Goal: Book appointment/travel/reservation

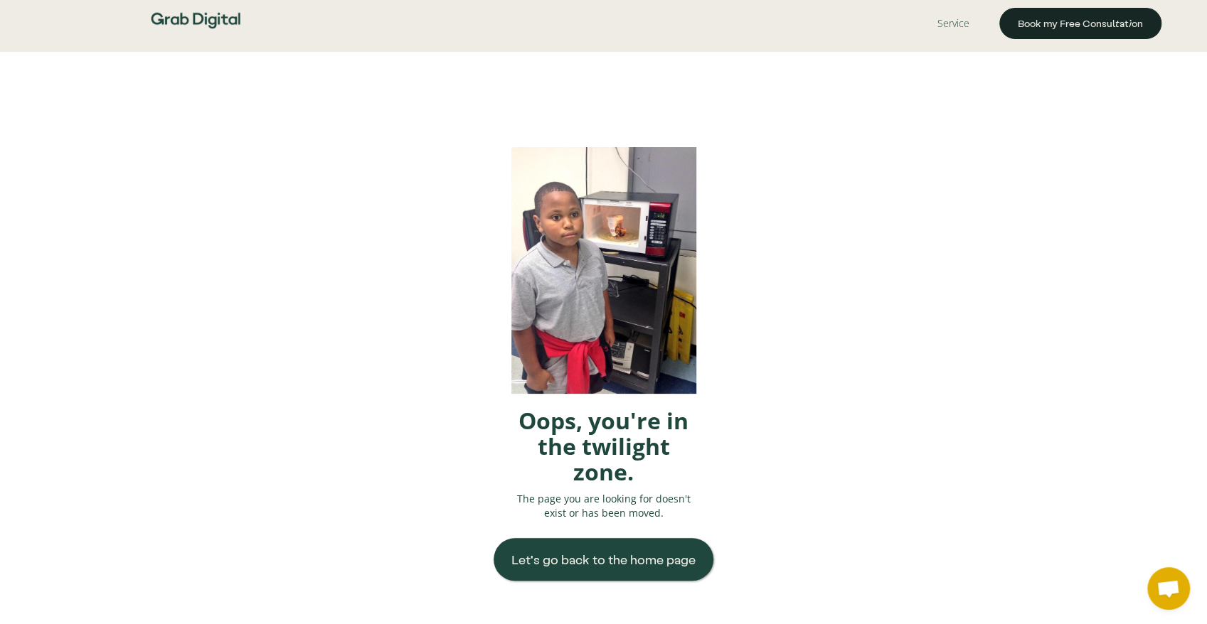
click at [1013, 16] on link "Book my Free Consultation" at bounding box center [1080, 23] width 162 height 31
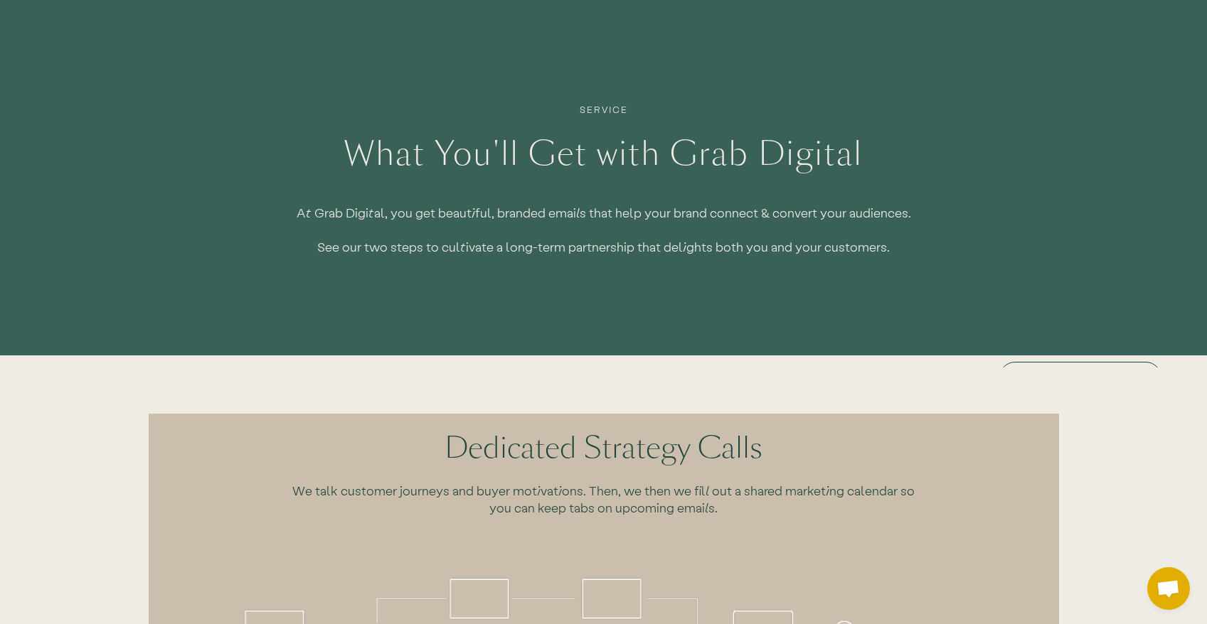
scroll to position [196, 0]
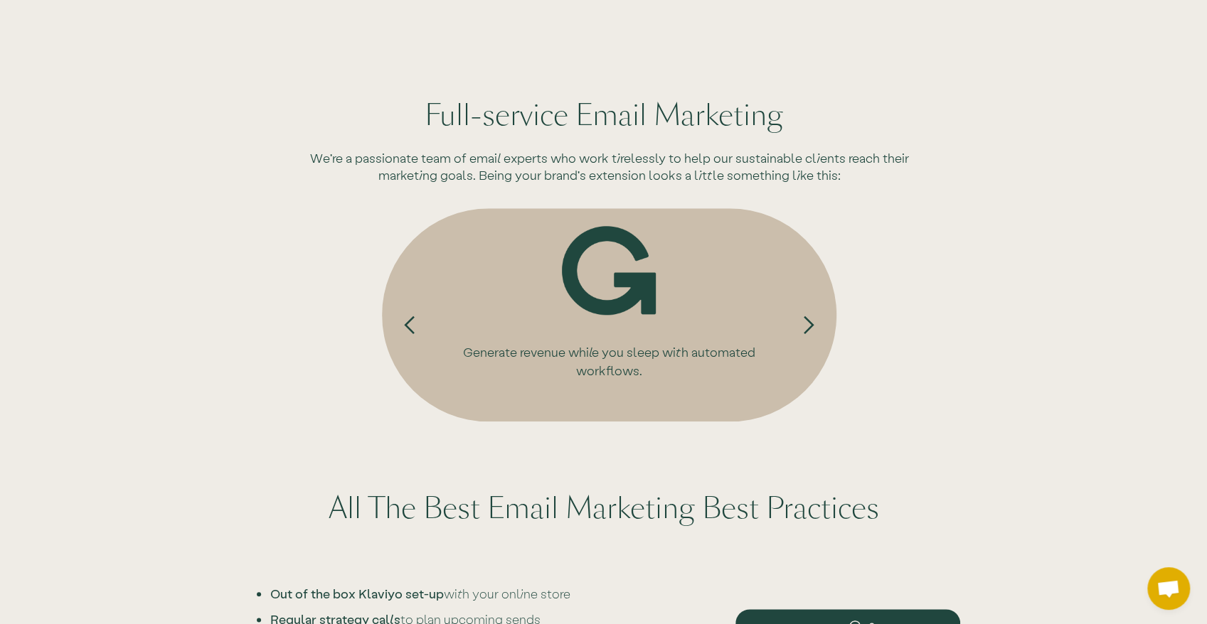
drag, startPoint x: 1081, startPoint y: 142, endPoint x: 1052, endPoint y: 333, distance: 193.4
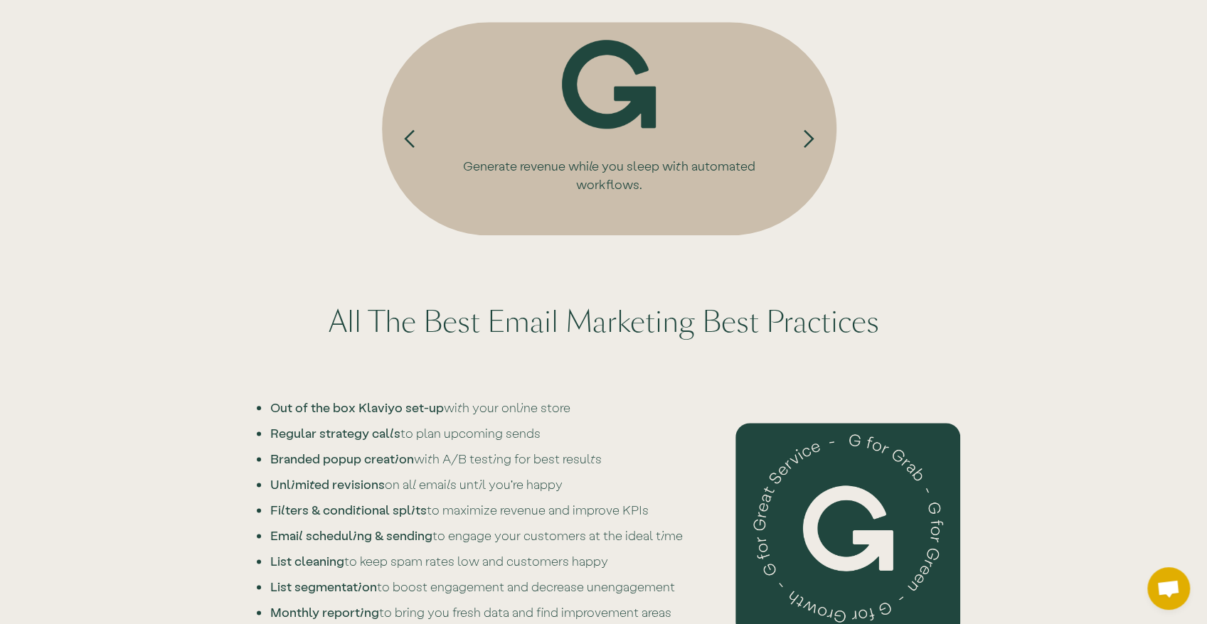
scroll to position [1635, 0]
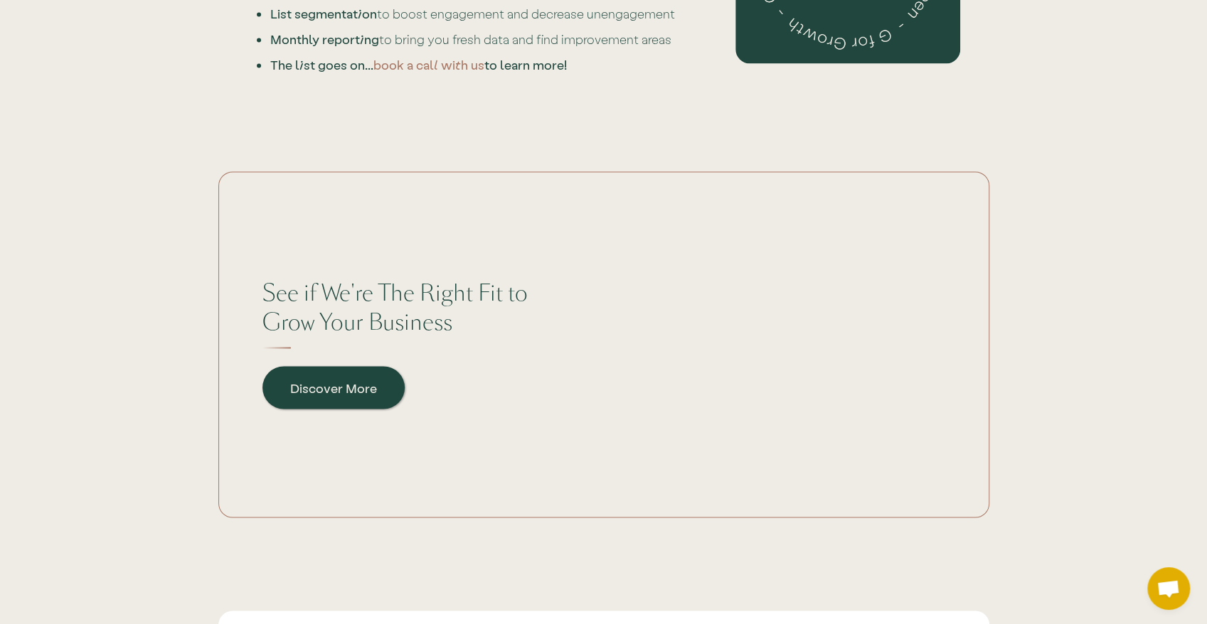
drag, startPoint x: 993, startPoint y: 441, endPoint x: 1007, endPoint y: 358, distance: 83.6
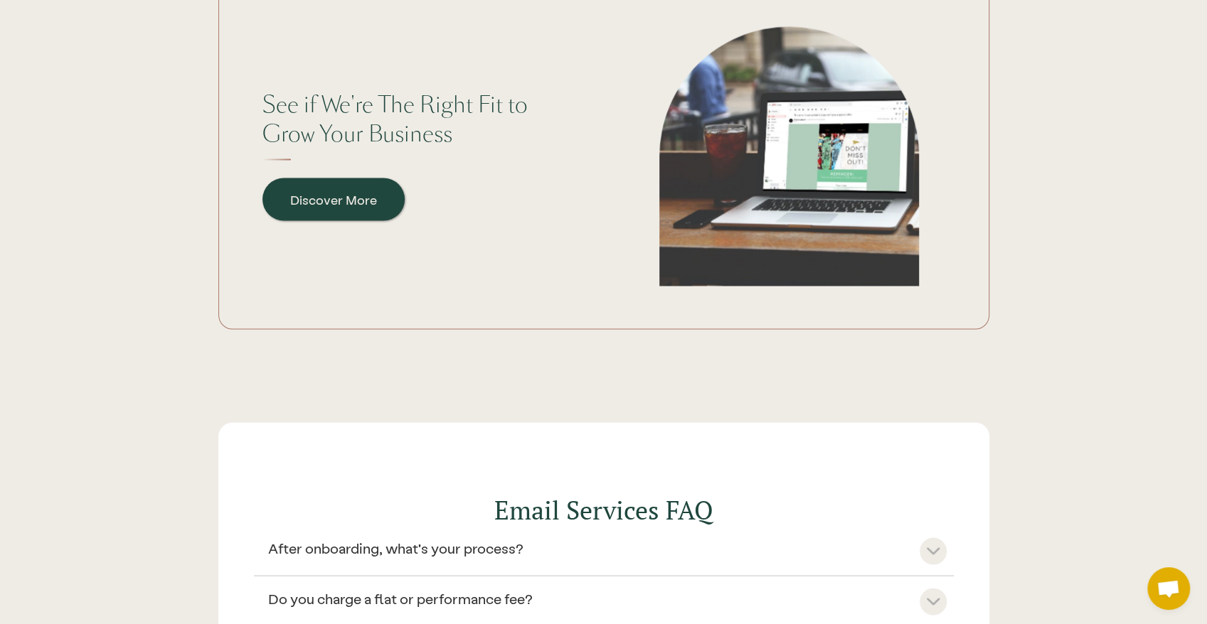
scroll to position [1972, 0]
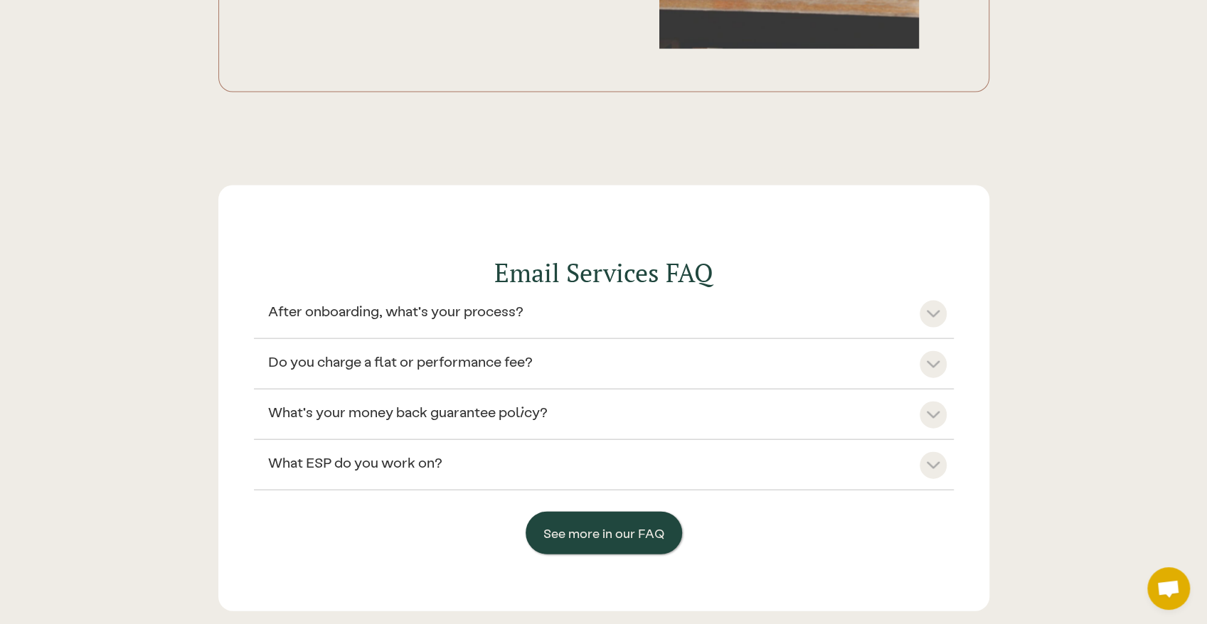
drag, startPoint x: 979, startPoint y: 333, endPoint x: 974, endPoint y: 351, distance: 19.1
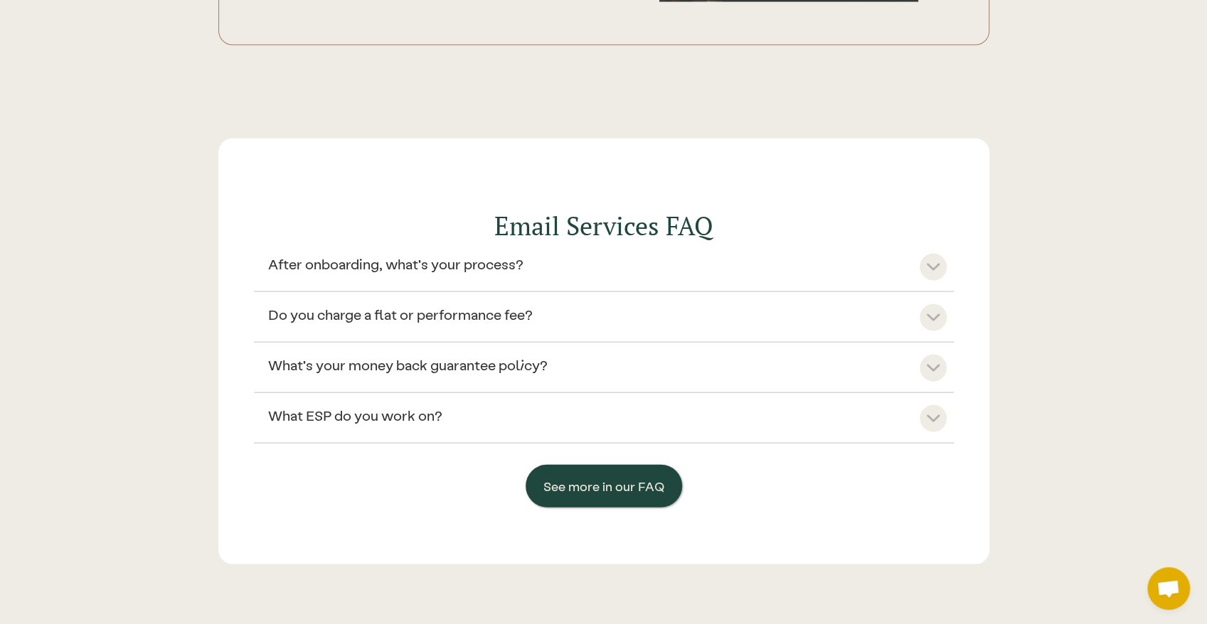
click at [929, 256] on div at bounding box center [932, 267] width 27 height 27
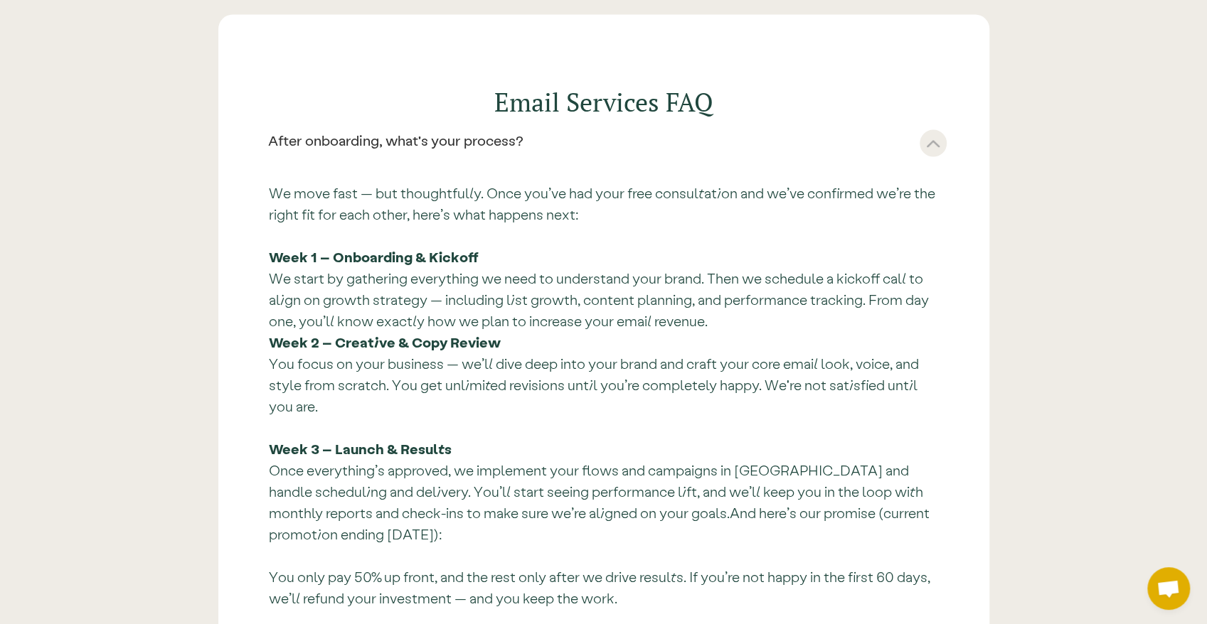
drag, startPoint x: 838, startPoint y: 307, endPoint x: 771, endPoint y: 444, distance: 152.0
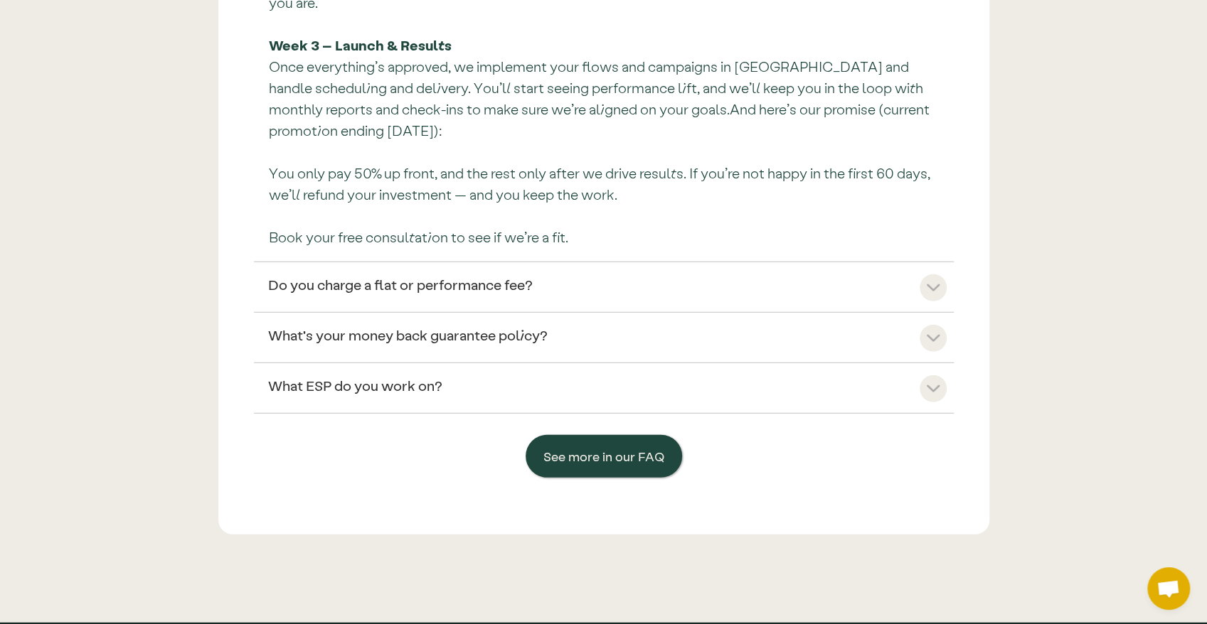
drag, startPoint x: 785, startPoint y: 407, endPoint x: 788, endPoint y: 378, distance: 28.6
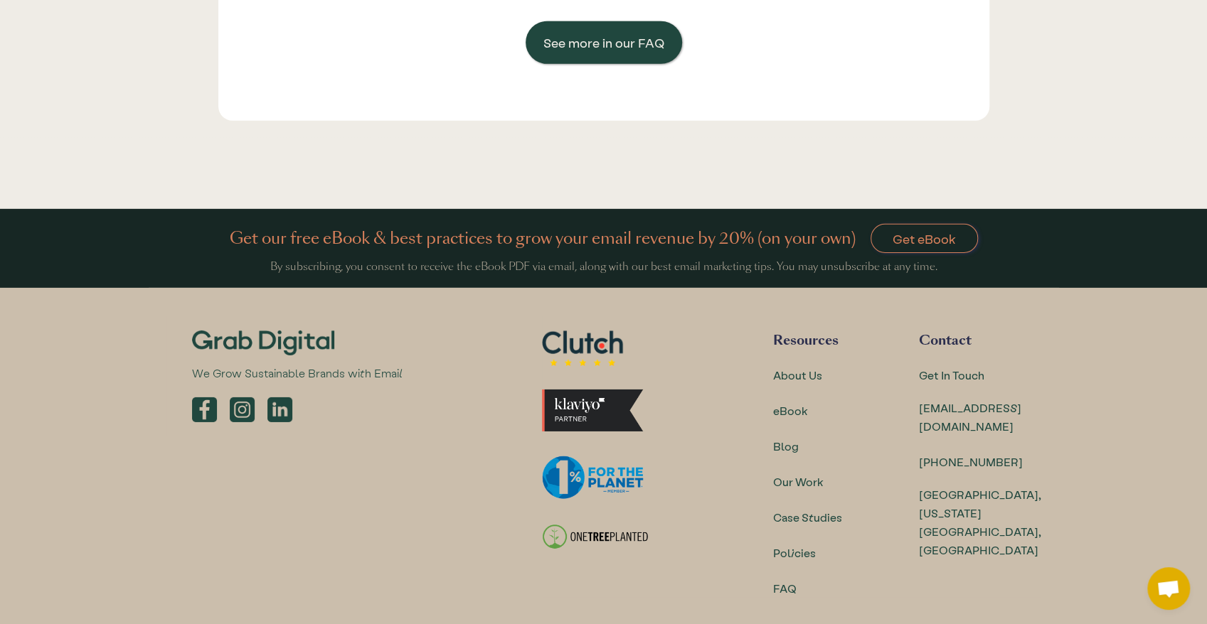
click at [1122, 356] on div "Get our free eBook & best practices to grow your email revenue by 20% (on your …" at bounding box center [603, 417] width 1207 height 417
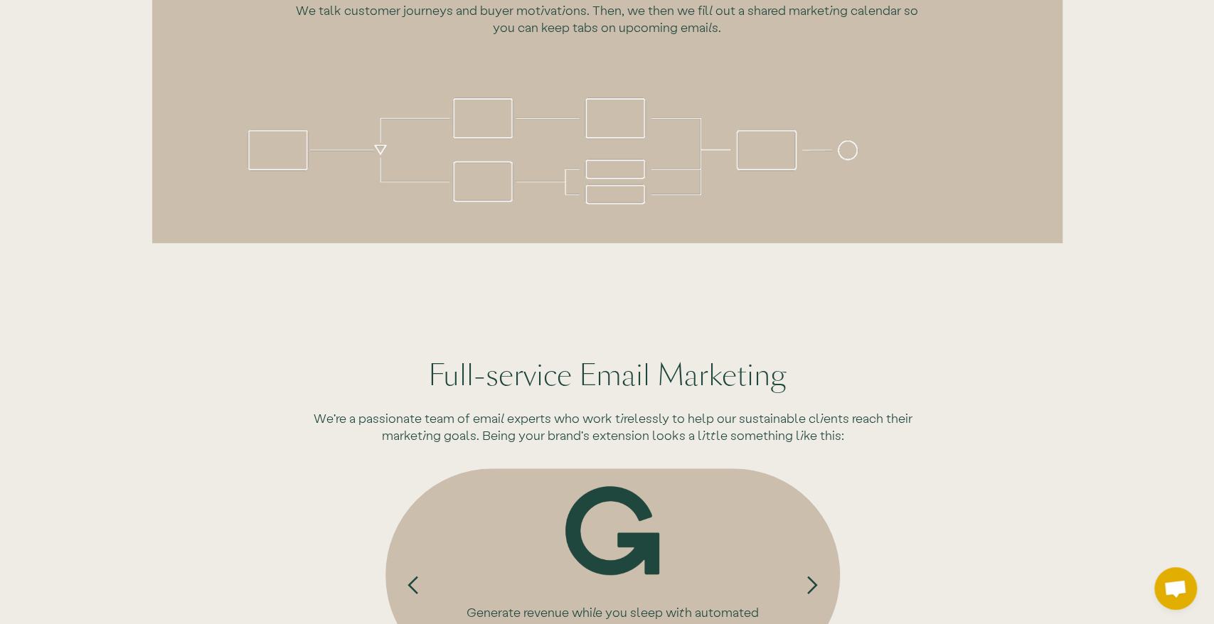
scroll to position [961, 0]
